Goal: Task Accomplishment & Management: Use online tool/utility

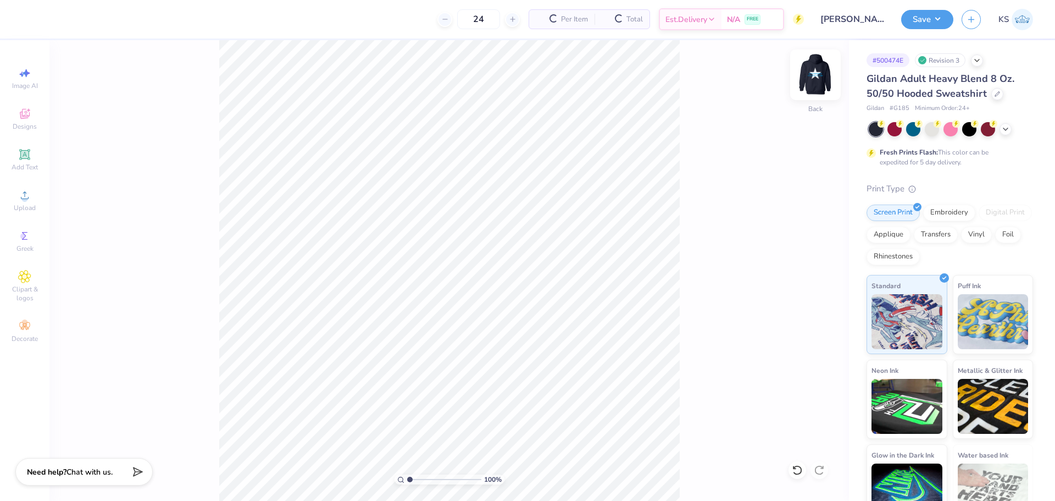
click at [824, 70] on img at bounding box center [815, 75] width 44 height 44
click at [24, 203] on div "Upload" at bounding box center [24, 200] width 38 height 32
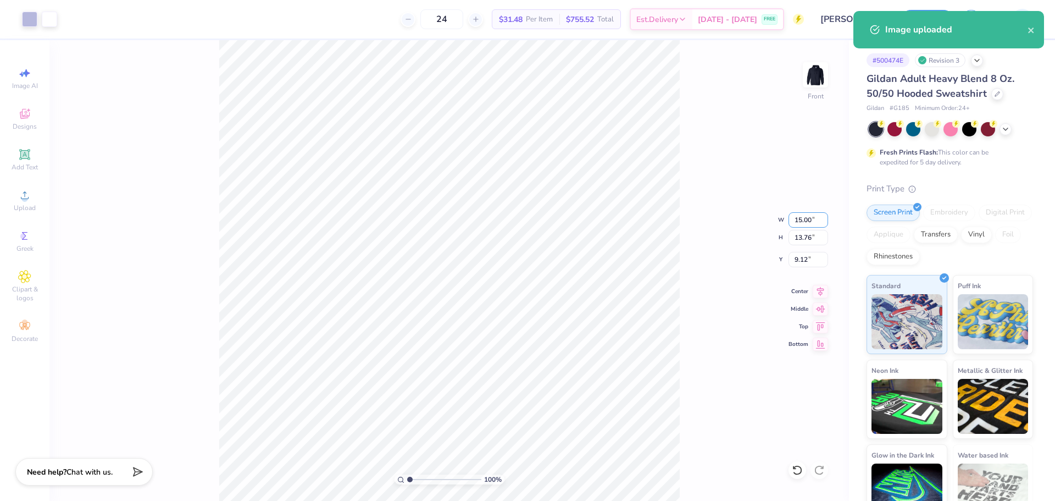
drag, startPoint x: 803, startPoint y: 216, endPoint x: 818, endPoint y: 210, distance: 15.8
click at [804, 214] on input "15.00" at bounding box center [808, 219] width 40 height 15
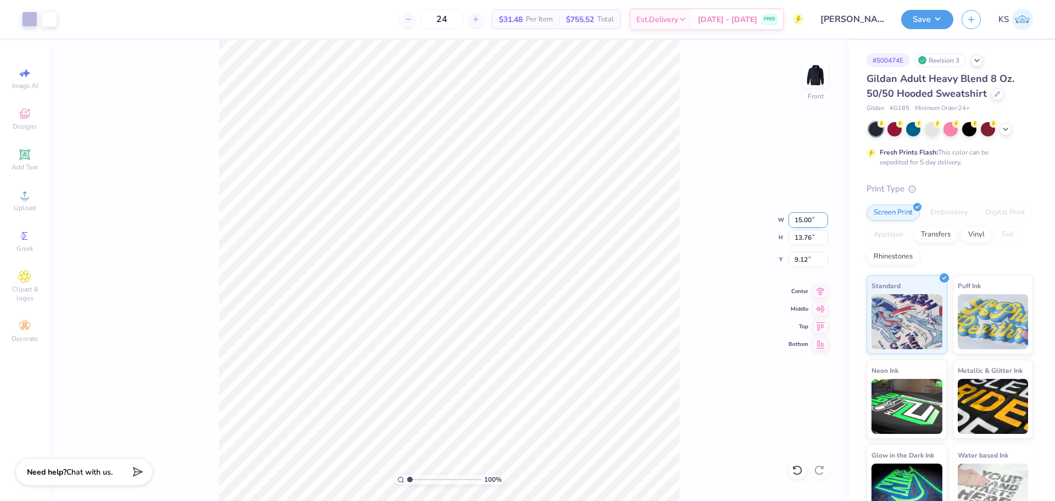
click at [809, 220] on input "15.00" at bounding box center [808, 219] width 40 height 15
type input "11.70"
type input "10.73"
click at [800, 260] on input "10.63" at bounding box center [808, 259] width 40 height 15
type input "6.00"
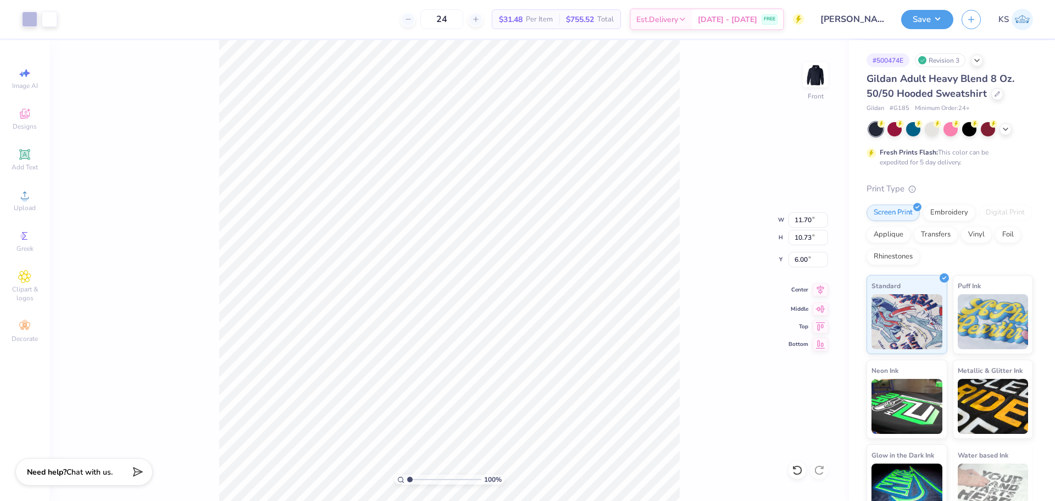
click at [818, 293] on icon at bounding box center [820, 289] width 15 height 13
type input "1"
drag, startPoint x: 414, startPoint y: 480, endPoint x: 373, endPoint y: 474, distance: 42.2
click at [407, 474] on input "range" at bounding box center [444, 479] width 74 height 10
click at [717, 124] on div "100 % Front" at bounding box center [448, 270] width 799 height 460
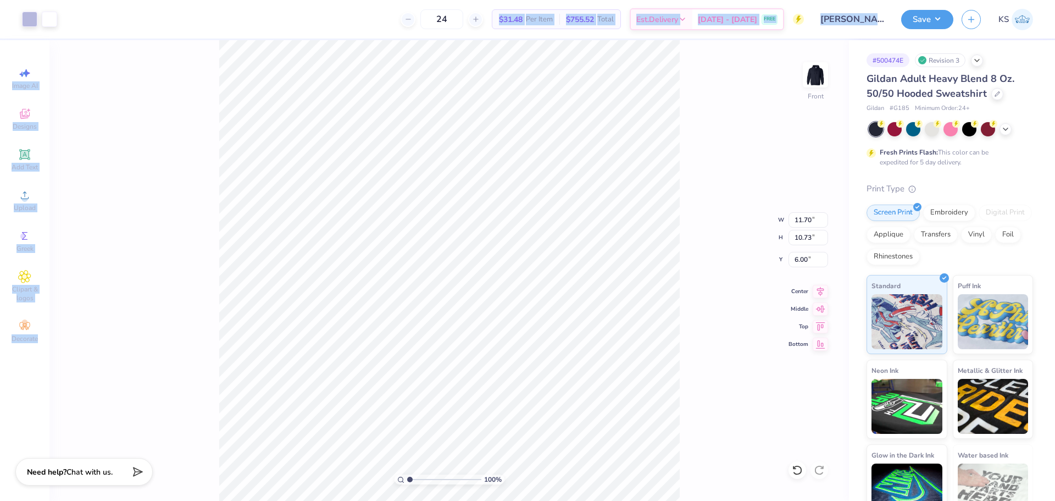
click at [309, 45] on div "Art colors 24 $31.48 Per Item $755.52 Total Est. Delivery [DATE] - [DATE] FREE …" at bounding box center [527, 250] width 1055 height 501
click at [923, 22] on button "Save" at bounding box center [927, 17] width 52 height 19
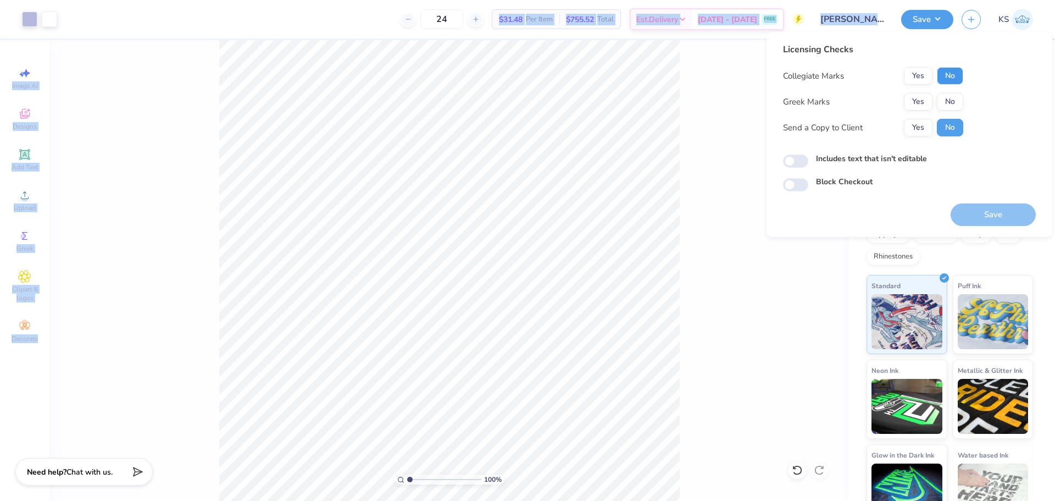
click at [955, 74] on button "No" at bounding box center [950, 76] width 26 height 18
click at [953, 104] on button "No" at bounding box center [950, 102] width 26 height 18
click at [919, 127] on button "Yes" at bounding box center [918, 128] width 29 height 18
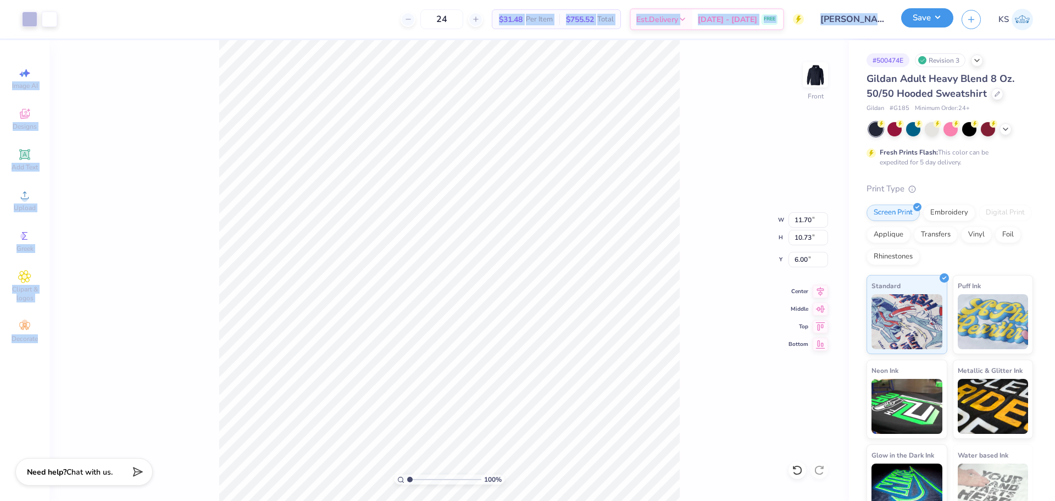
click at [930, 21] on button "Save" at bounding box center [927, 17] width 52 height 19
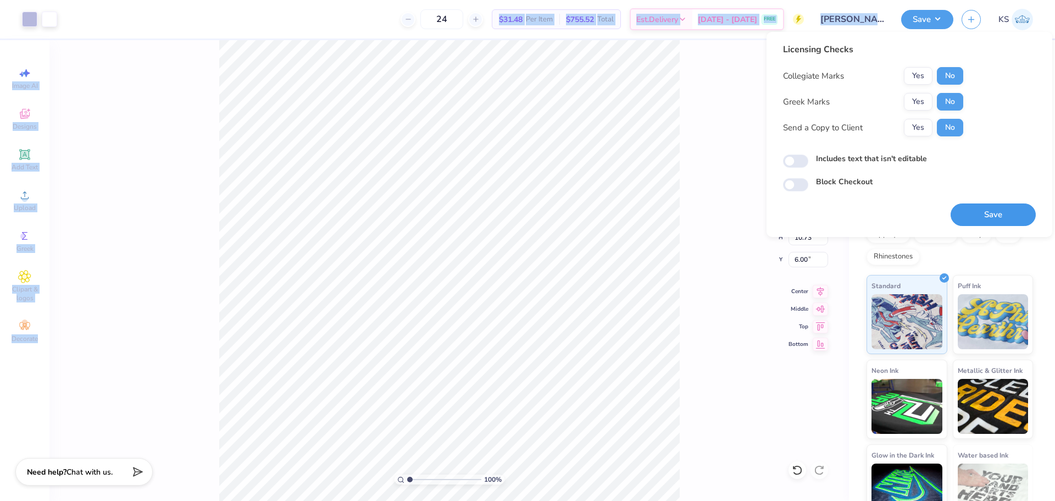
click at [978, 208] on button "Save" at bounding box center [993, 214] width 85 height 23
